Goal: Find specific page/section: Find specific page/section

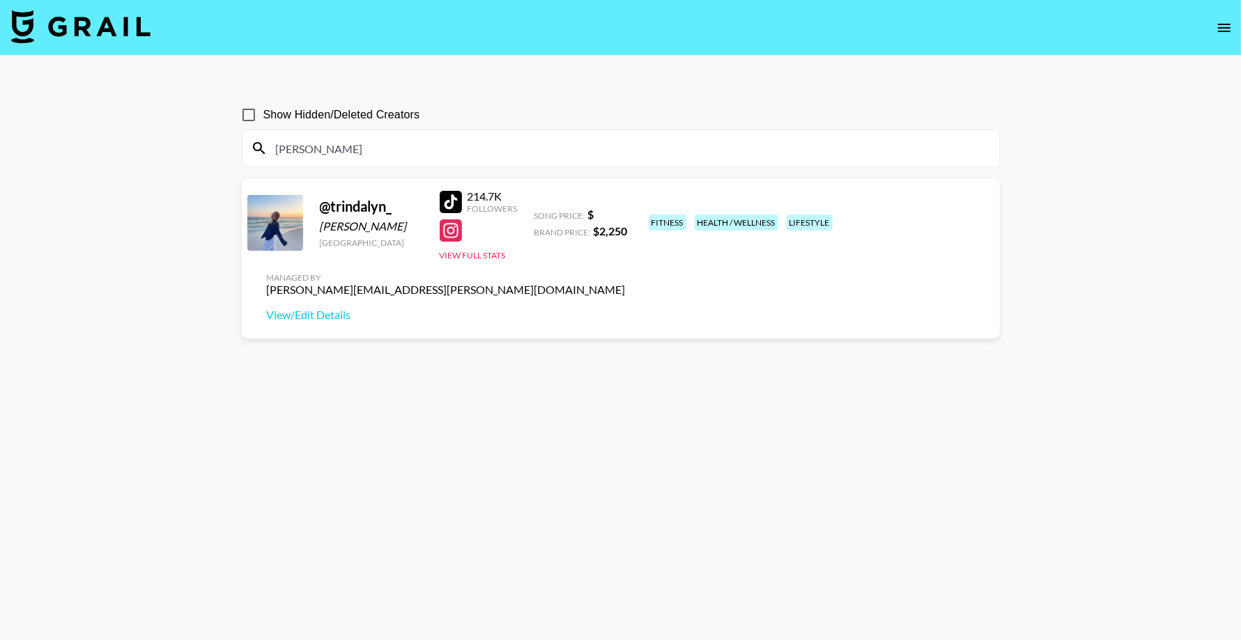
click at [433, 153] on input "[PERSON_NAME]" at bounding box center [629, 148] width 723 height 22
paste input "amerycal"
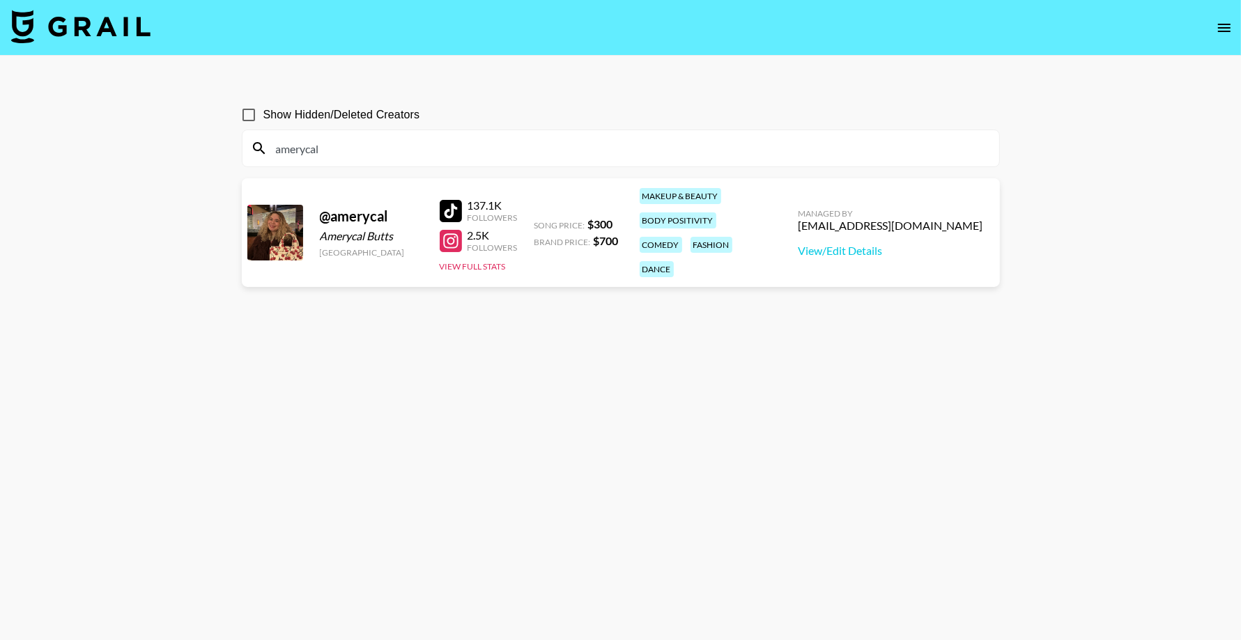
click at [354, 143] on input "amerycal" at bounding box center [629, 148] width 723 height 22
paste input "jotykay"
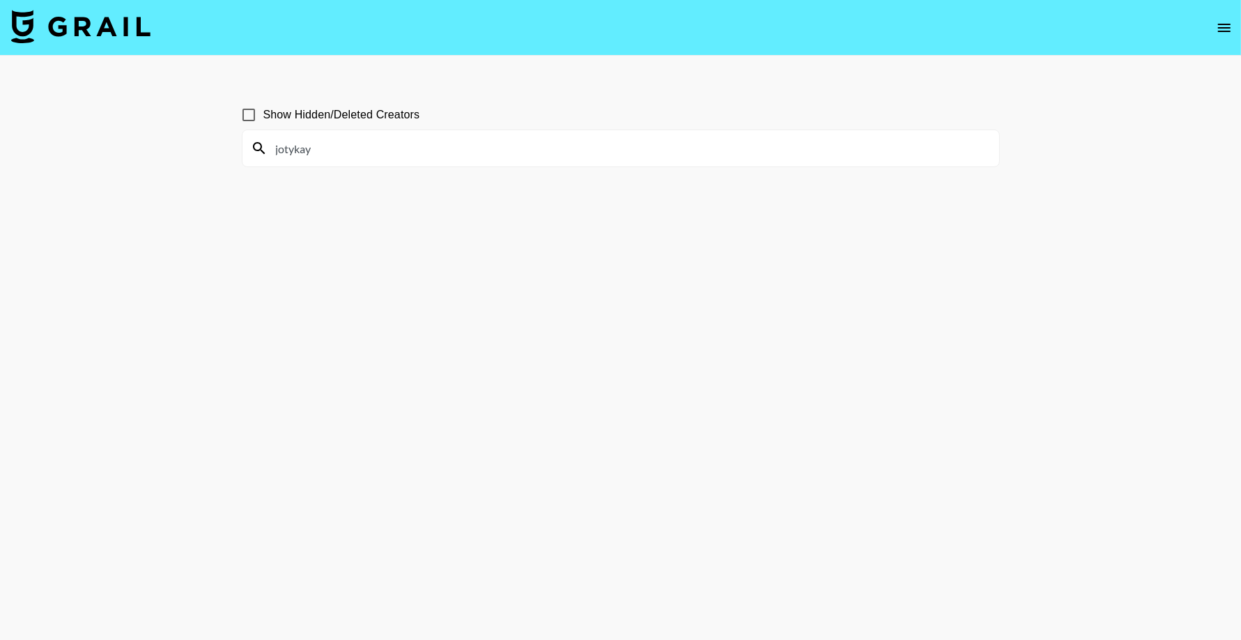
type input "jotykay"
click at [249, 113] on input "Show Hidden/Deleted Creators" at bounding box center [248, 114] width 29 height 29
click at [245, 117] on input "Show Hidden/Deleted Creators" at bounding box center [248, 114] width 29 height 29
checkbox input "false"
click at [444, 144] on input "jotykay" at bounding box center [629, 148] width 723 height 22
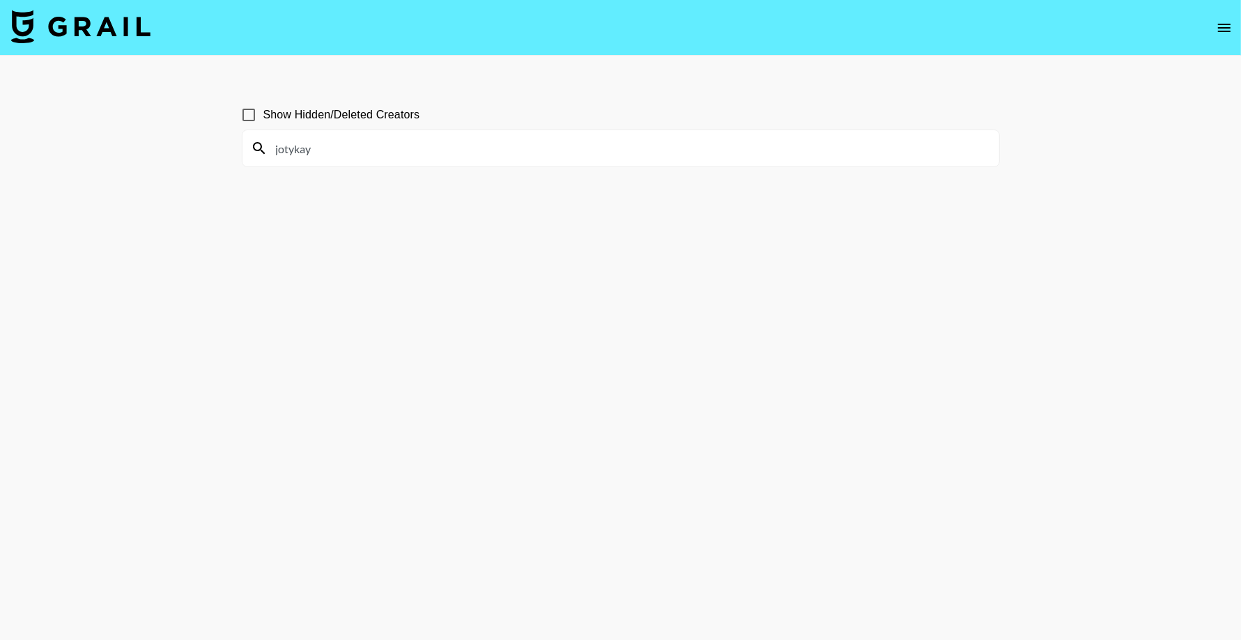
click at [444, 144] on input "jotykay" at bounding box center [629, 148] width 723 height 22
paste input "realalphashaw"
type input "realalphashaw"
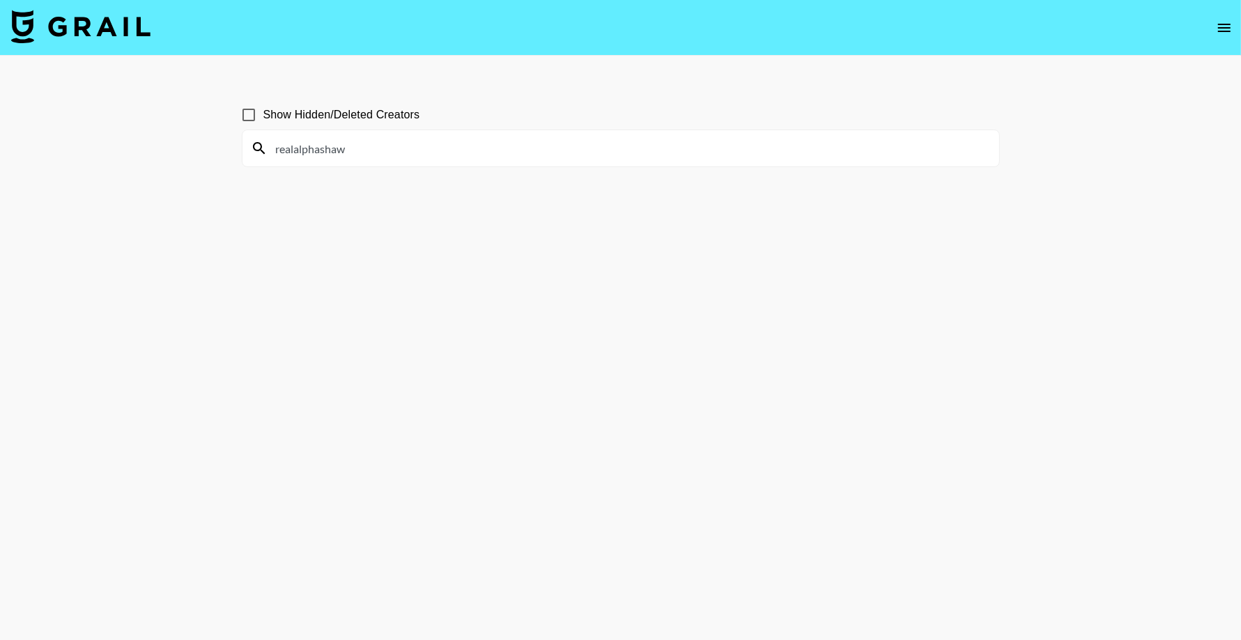
click at [242, 113] on input "Show Hidden/Deleted Creators" at bounding box center [248, 114] width 29 height 29
click at [243, 113] on input "Show Hidden/Deleted Creators" at bounding box center [248, 114] width 29 height 29
checkbox input "false"
